Goal: Check status

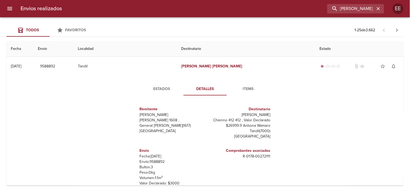
click at [357, 7] on input "[PERSON_NAME]" at bounding box center [351, 8] width 48 height 9
type input "[PERSON_NAME]"
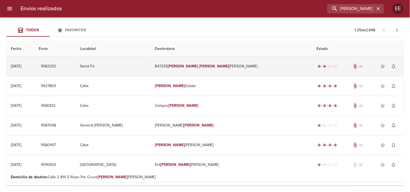
click at [198, 68] on em "[PERSON_NAME]" at bounding box center [183, 66] width 30 height 5
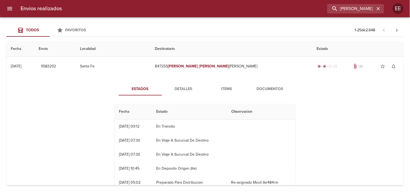
click at [179, 91] on span "Detalles" at bounding box center [183, 89] width 37 height 7
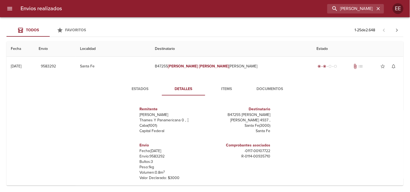
scroll to position [30, 0]
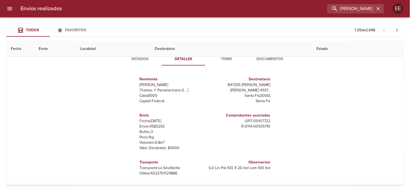
click at [153, 123] on p "Fecha: [DATE]" at bounding box center [171, 121] width 63 height 5
click at [152, 123] on p "Fecha: [DATE]" at bounding box center [171, 121] width 63 height 5
click at [152, 125] on p "Envío: 9583292" at bounding box center [171, 126] width 63 height 5
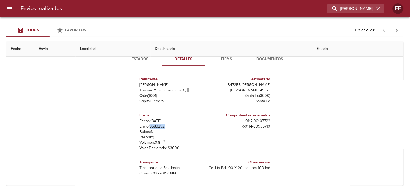
click at [152, 125] on p "Envío: 9583292" at bounding box center [171, 126] width 63 height 5
copy p "9583292"
